Goal: Complete application form: Complete application form

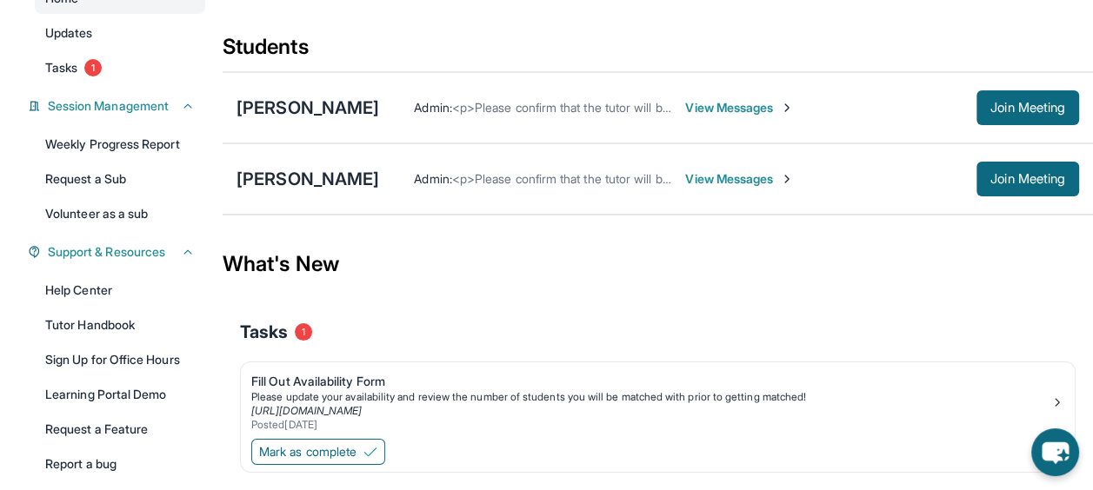
scroll to position [261, 0]
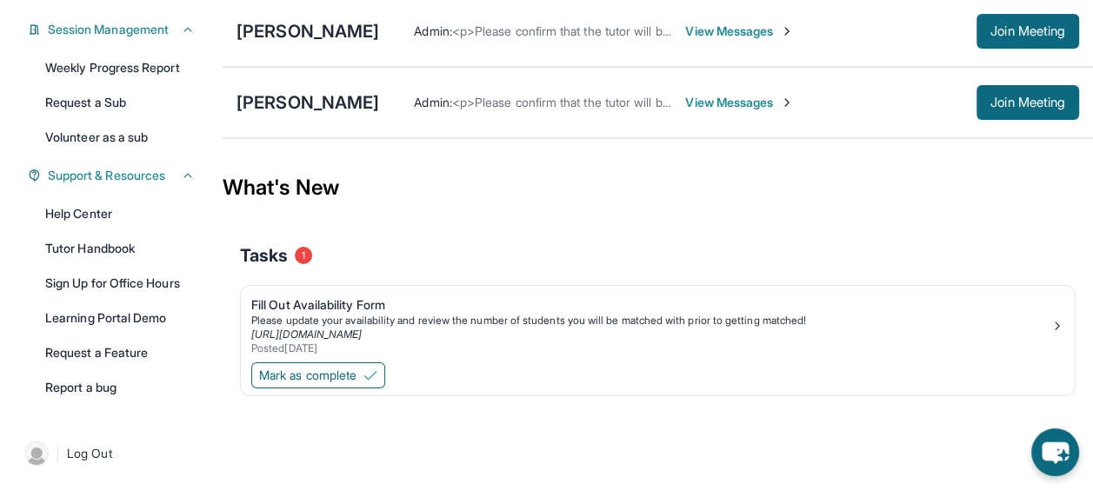
click at [339, 310] on div "Fill Out Availability Form" at bounding box center [650, 305] width 799 height 17
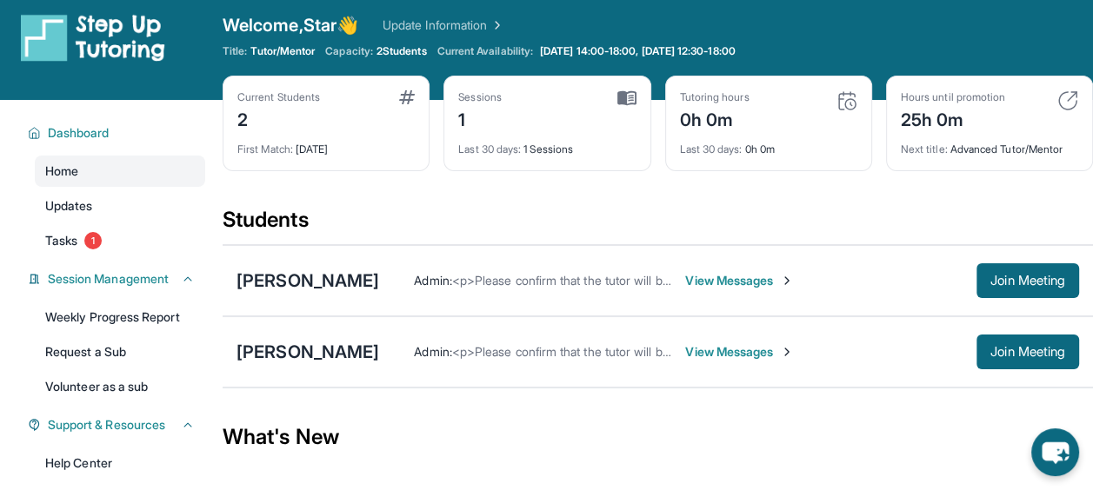
scroll to position [9, 0]
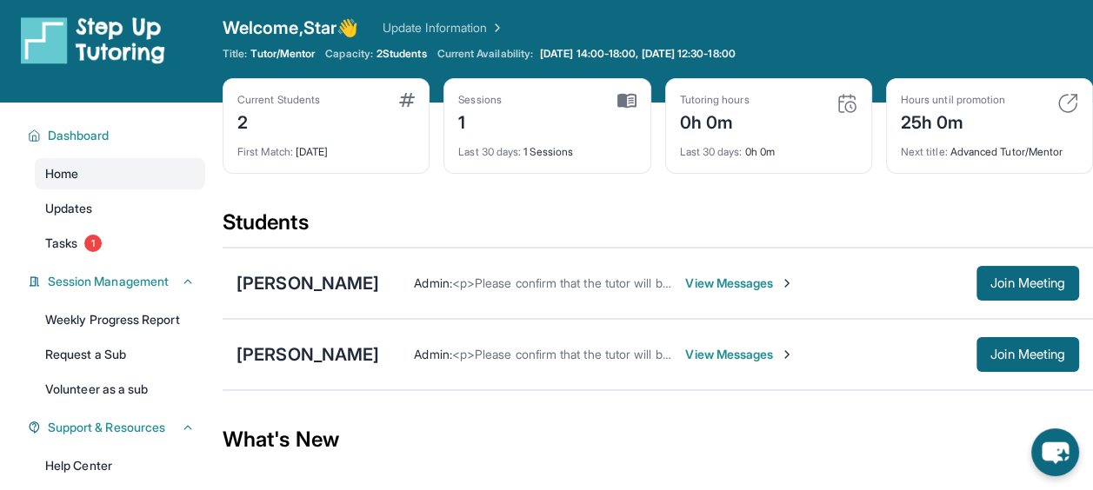
click at [74, 230] on link "Tasks 1" at bounding box center [120, 243] width 170 height 31
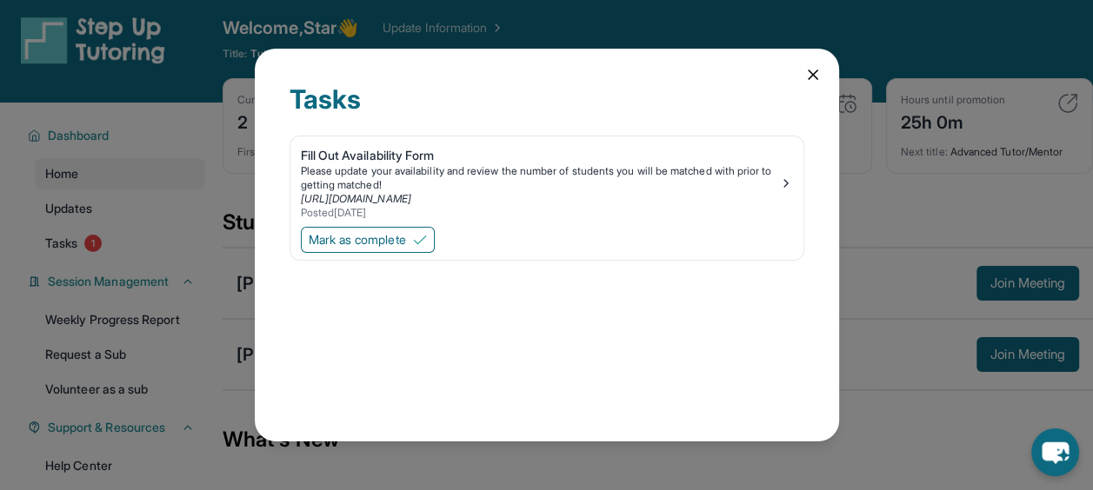
click at [374, 147] on div "Fill Out Availability Form" at bounding box center [540, 155] width 478 height 17
click at [411, 198] on link "https://form.stepuptutoring.org/AJ0sSK" at bounding box center [356, 198] width 110 height 13
click at [813, 69] on icon at bounding box center [812, 74] width 17 height 17
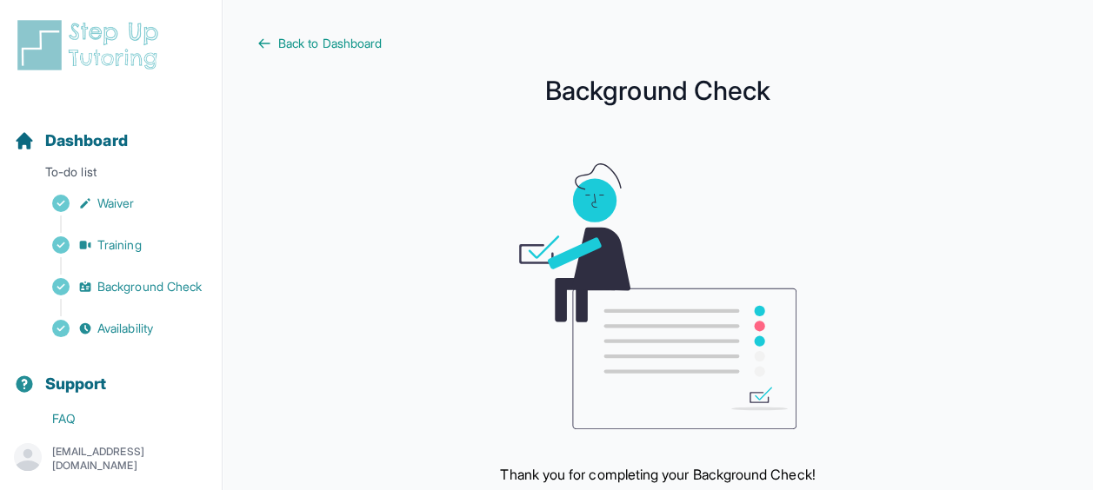
click at [114, 337] on span "Availability" at bounding box center [125, 328] width 56 height 17
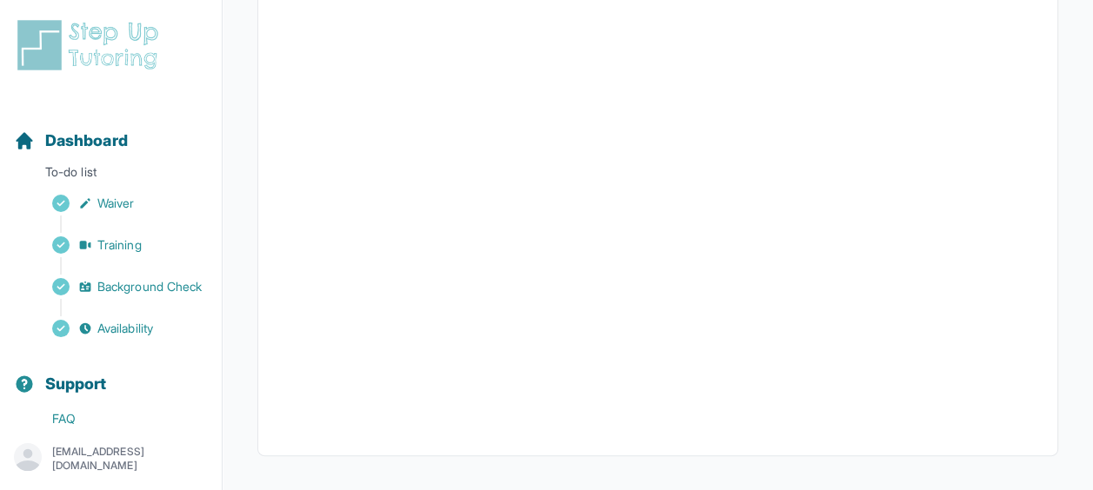
scroll to position [496, 0]
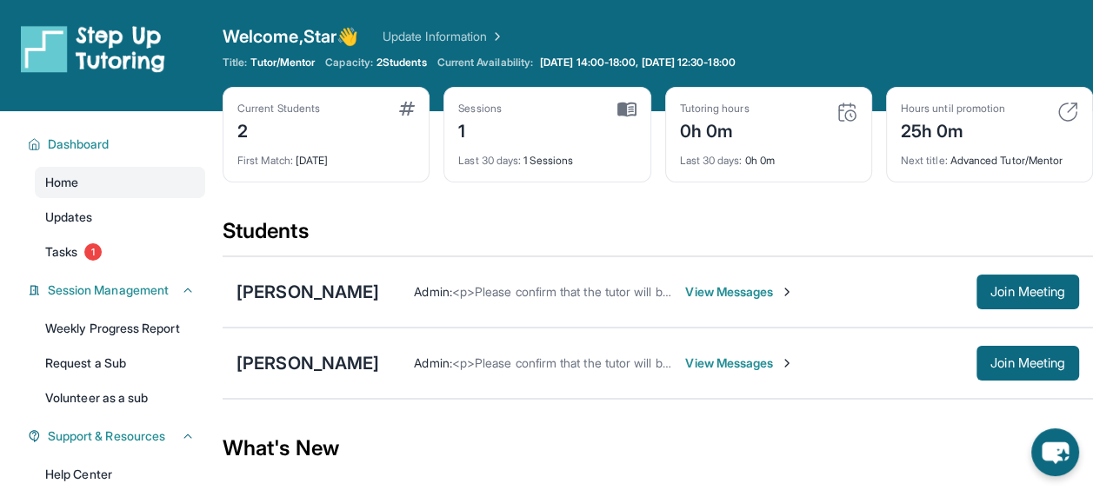
click at [509, 134] on div "Sessions 1" at bounding box center [546, 123] width 177 height 42
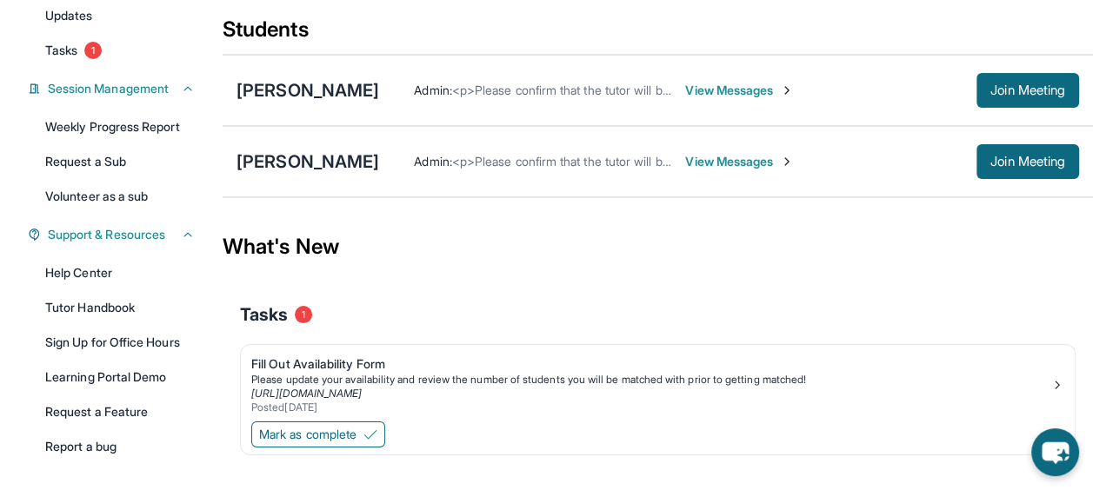
scroll to position [261, 0]
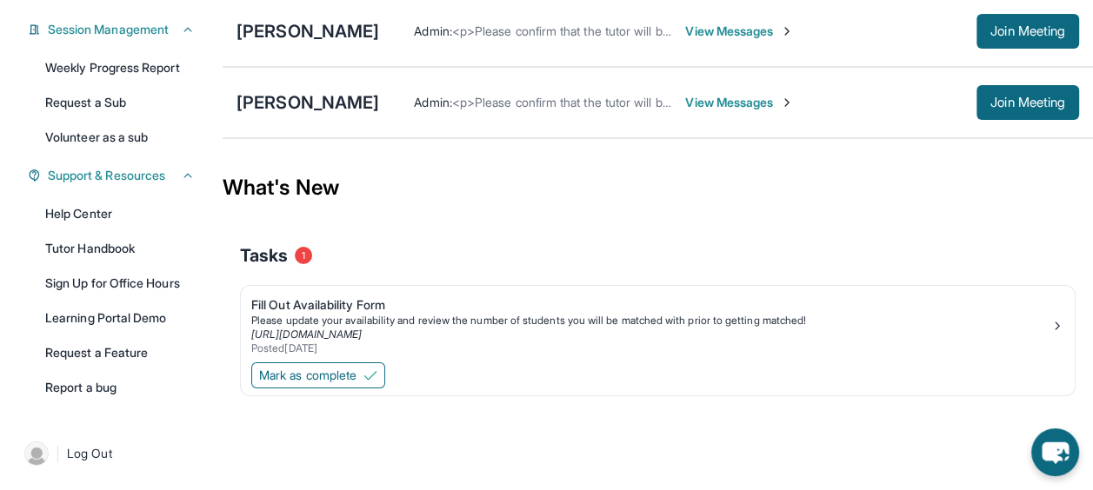
click at [391, 328] on div "[URL][DOMAIN_NAME]" at bounding box center [650, 335] width 799 height 14
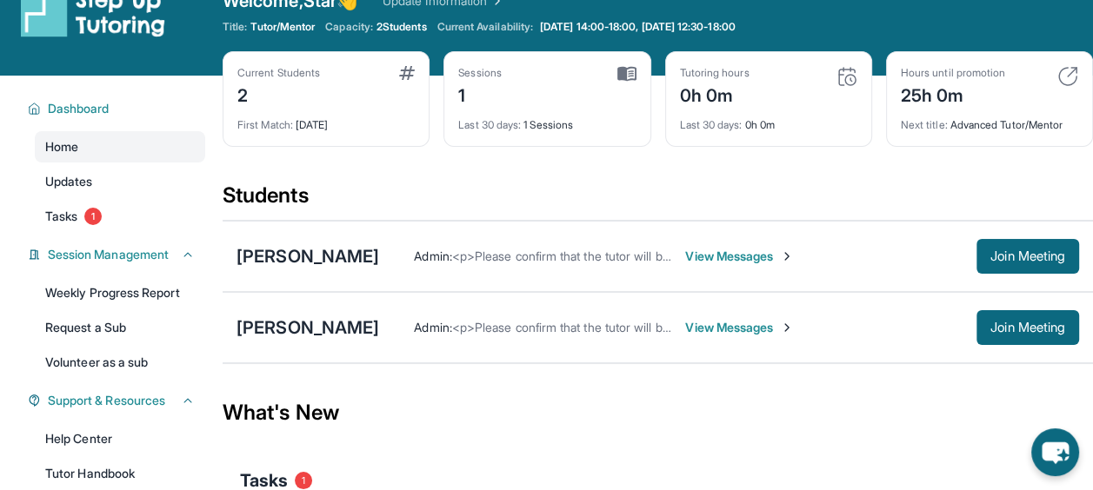
scroll to position [35, 0]
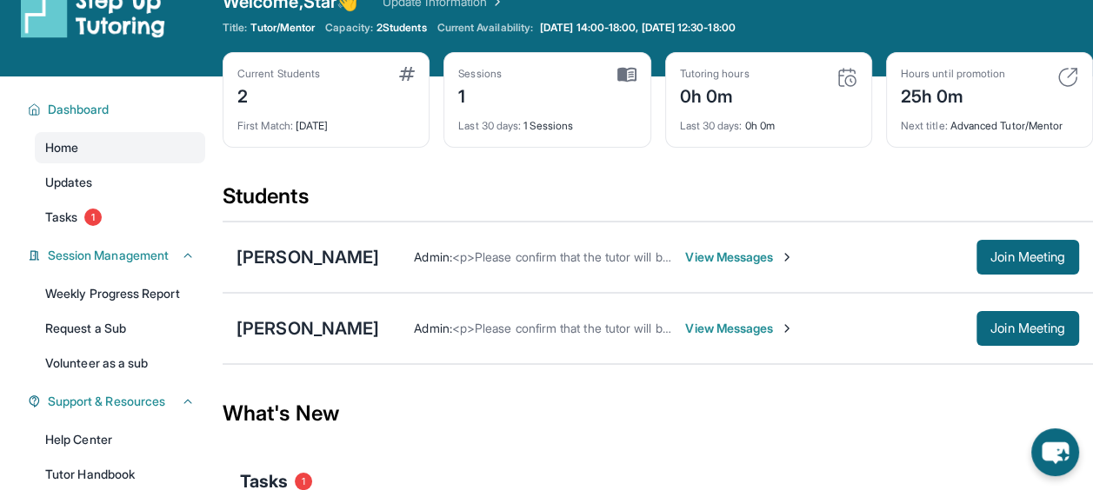
click at [718, 263] on span "View Messages" at bounding box center [739, 257] width 109 height 17
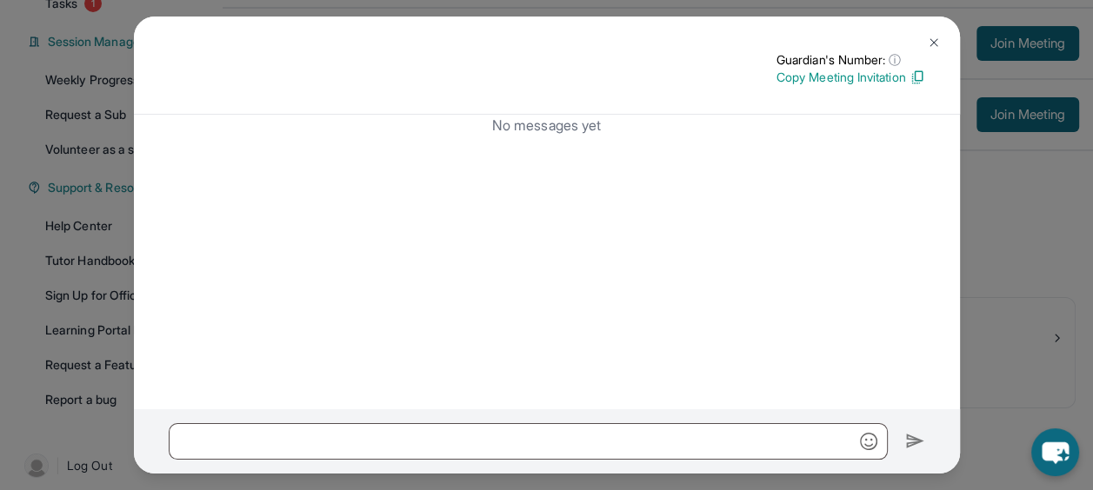
scroll to position [261, 0]
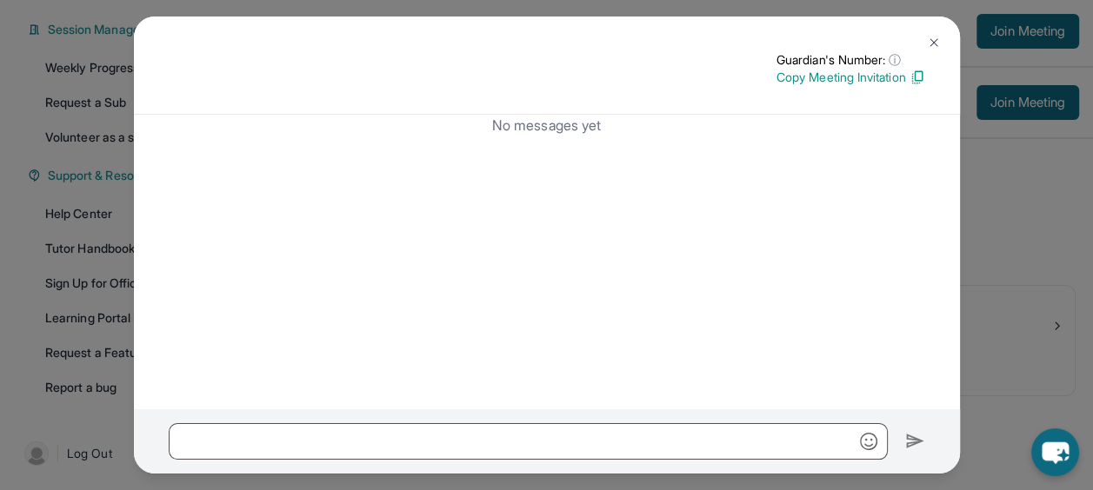
click at [932, 39] on img at bounding box center [934, 43] width 14 height 14
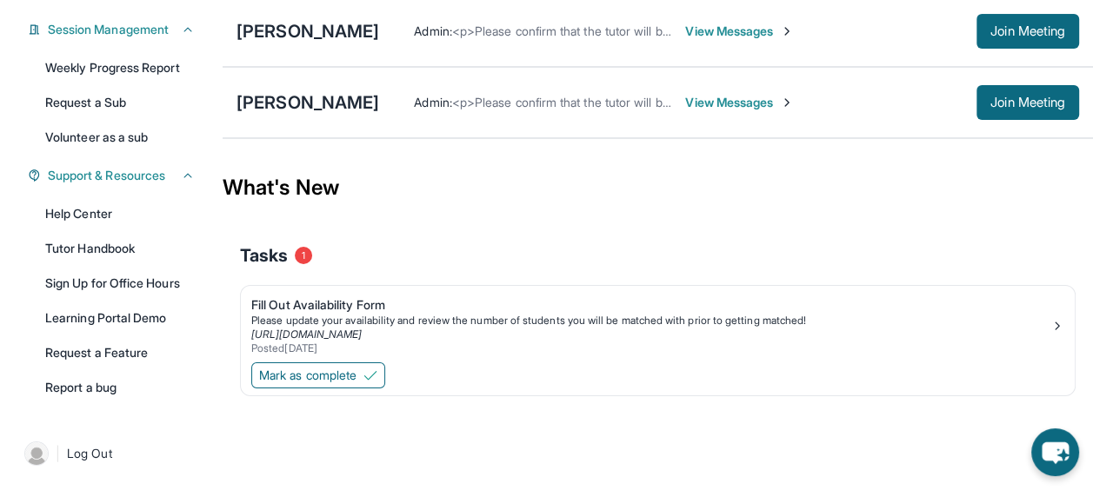
click at [685, 103] on span "View Messages" at bounding box center [739, 102] width 109 height 17
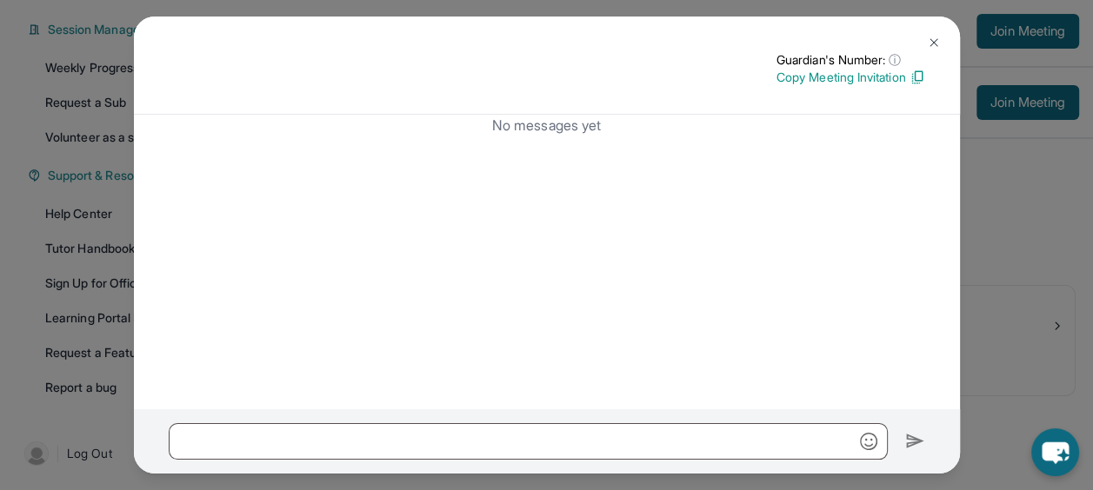
click at [939, 42] on img at bounding box center [934, 43] width 14 height 14
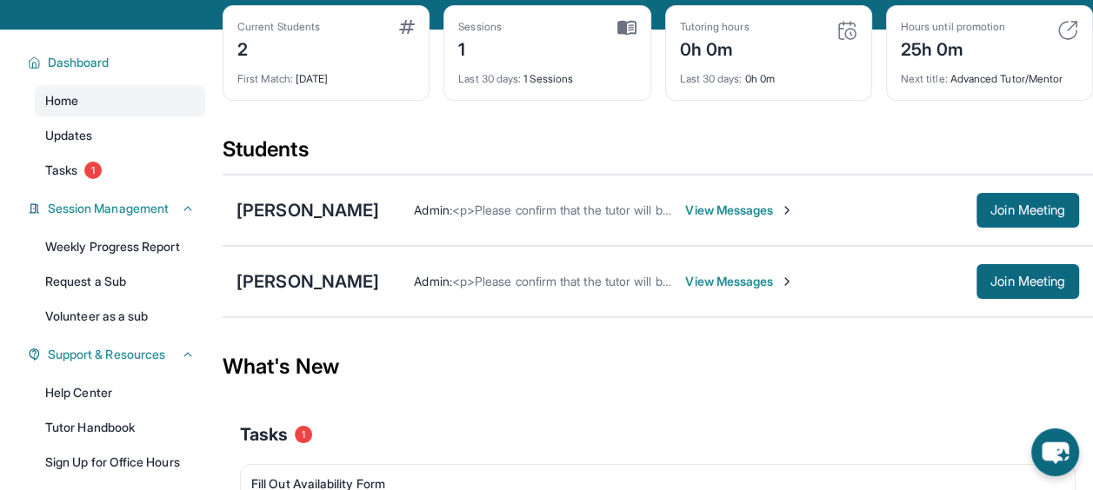
scroll to position [21, 0]
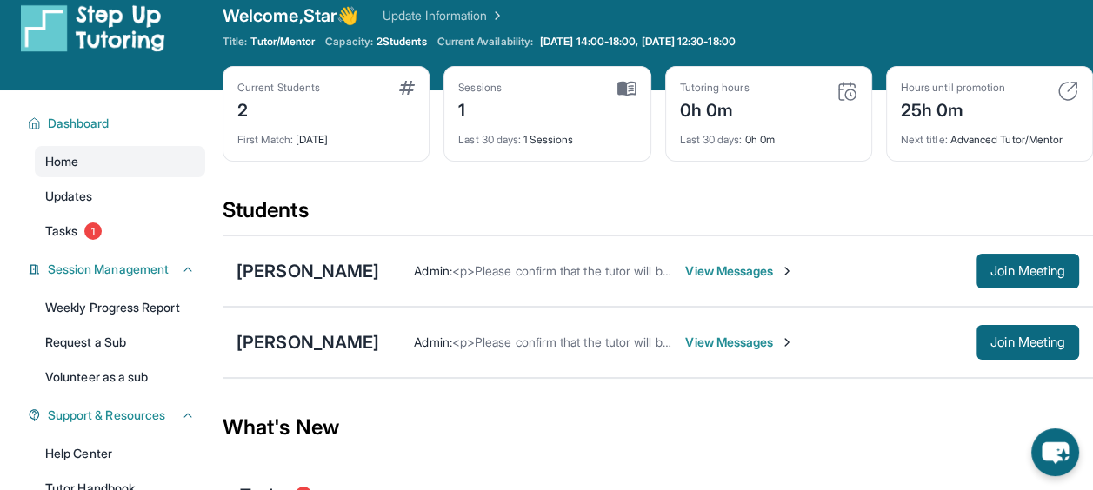
click at [303, 106] on div "2" at bounding box center [278, 109] width 83 height 28
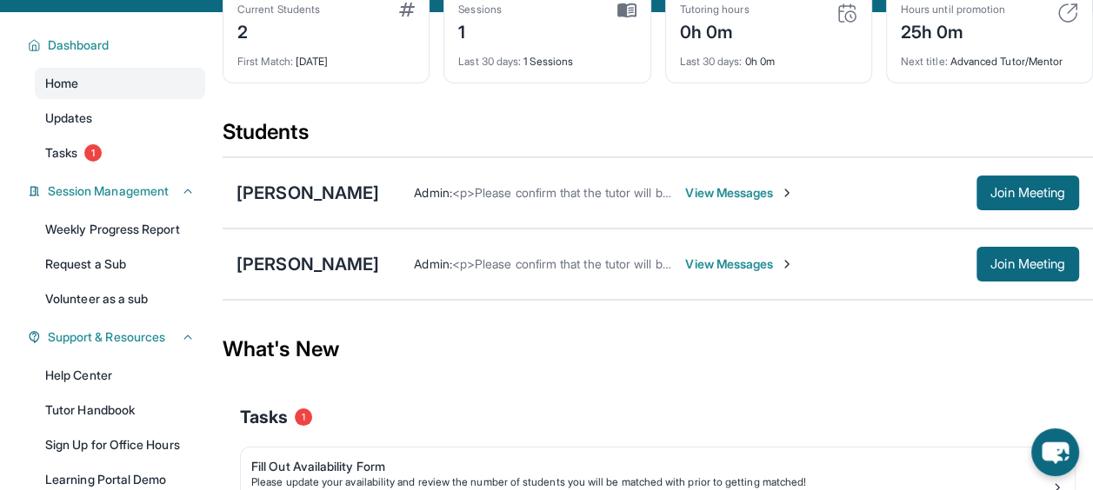
scroll to position [0, 0]
